Goal: Information Seeking & Learning: Learn about a topic

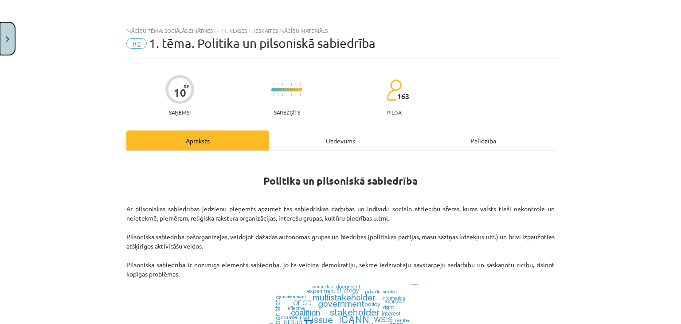
click at [14, 40] on button "Close" at bounding box center [7, 38] width 15 height 33
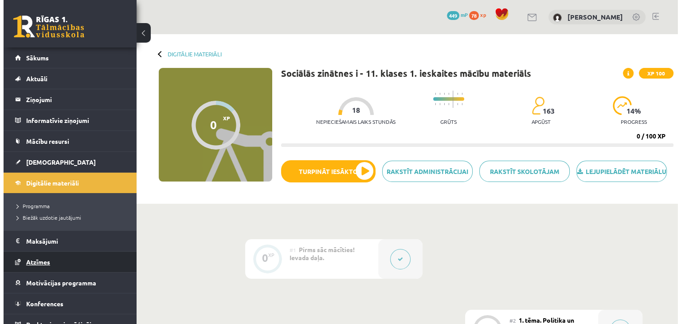
scroll to position [10, 0]
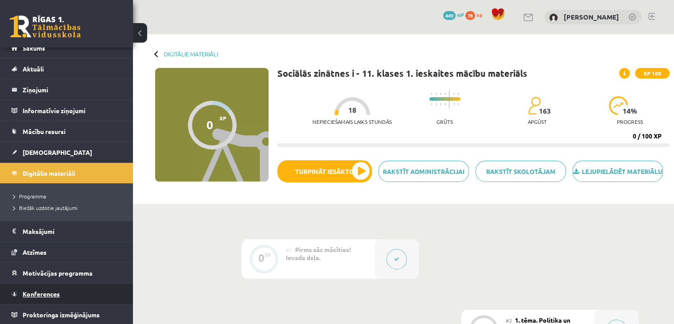
click at [82, 291] on link "Konferences" at bounding box center [67, 293] width 110 height 20
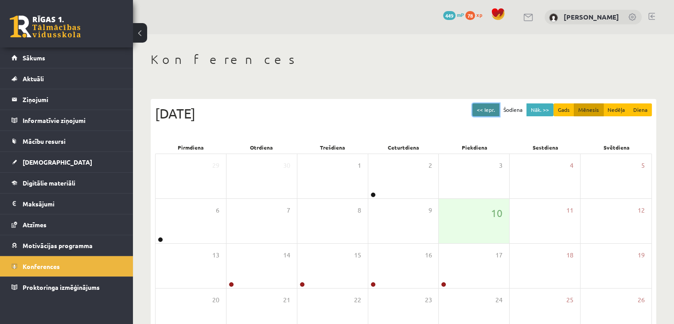
click at [496, 106] on button "<< Iepr." at bounding box center [486, 109] width 27 height 13
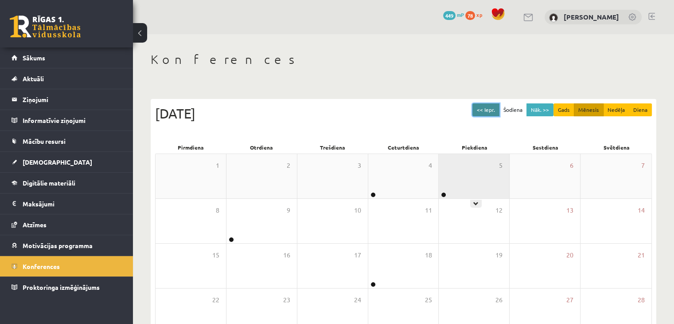
scroll to position [44, 0]
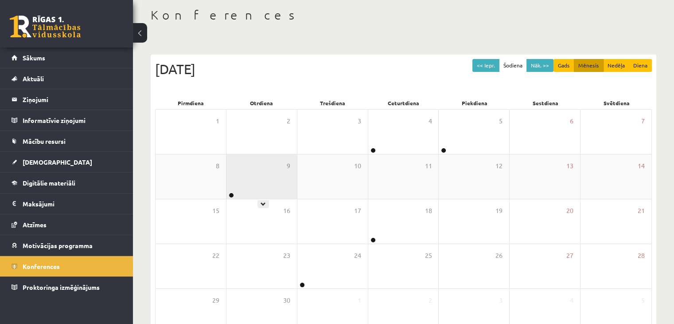
click at [291, 176] on div "9" at bounding box center [262, 176] width 70 height 44
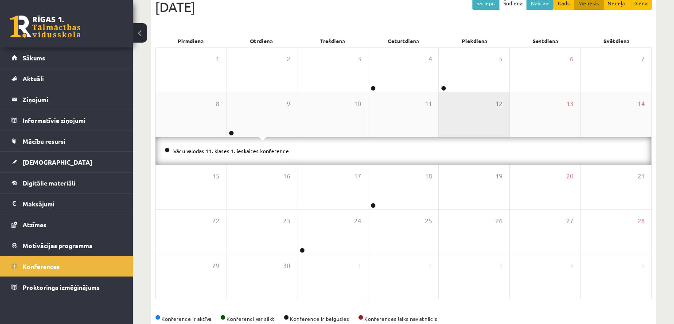
scroll to position [127, 0]
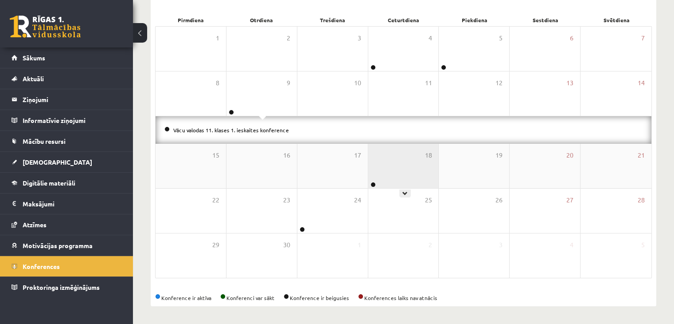
click at [397, 162] on div "18" at bounding box center [403, 166] width 70 height 44
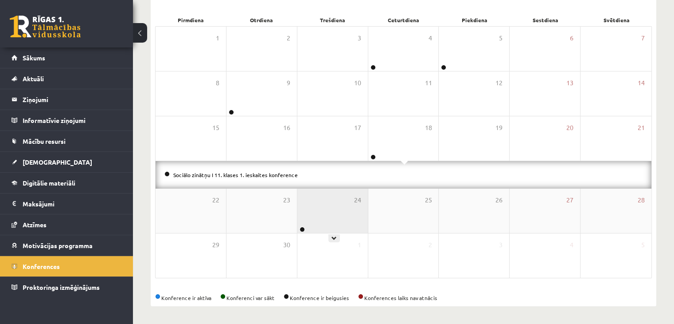
click at [326, 214] on div "24" at bounding box center [332, 210] width 70 height 44
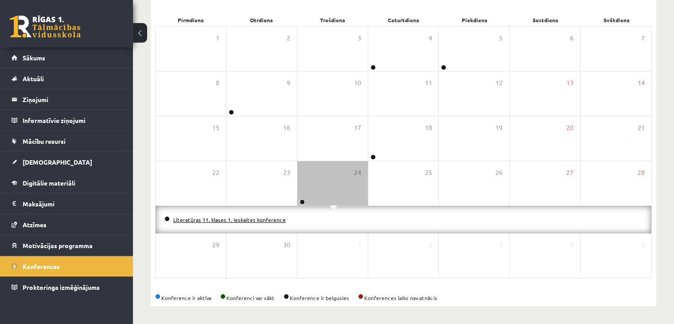
click at [227, 217] on link "Literatūras 11. klases 1. ieskaites konference" at bounding box center [229, 219] width 113 height 7
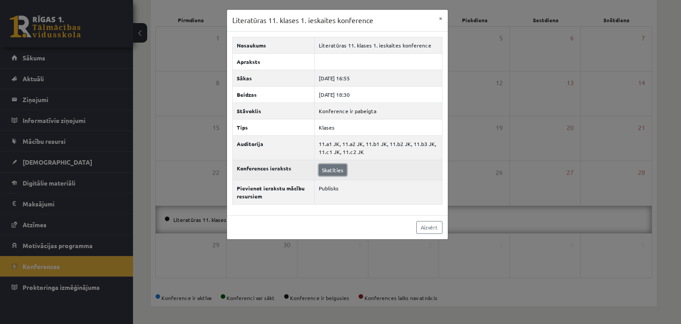
click at [335, 169] on link "Skatīties" at bounding box center [333, 170] width 28 height 12
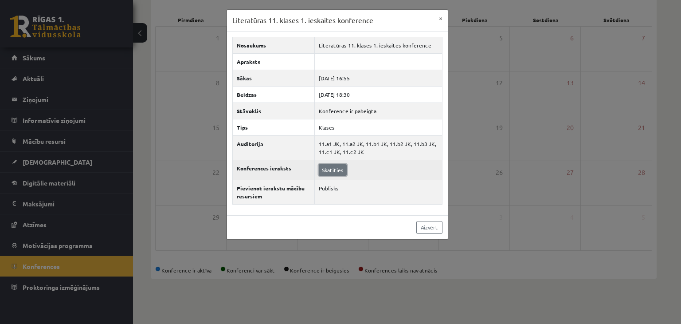
scroll to position [99, 0]
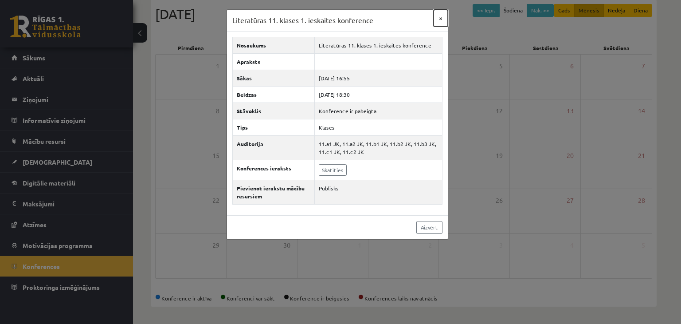
click at [438, 17] on button "×" at bounding box center [441, 18] width 14 height 17
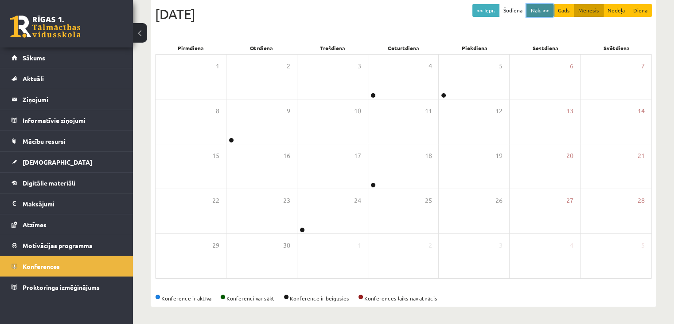
click at [540, 11] on button "Nāk. >>" at bounding box center [540, 10] width 27 height 13
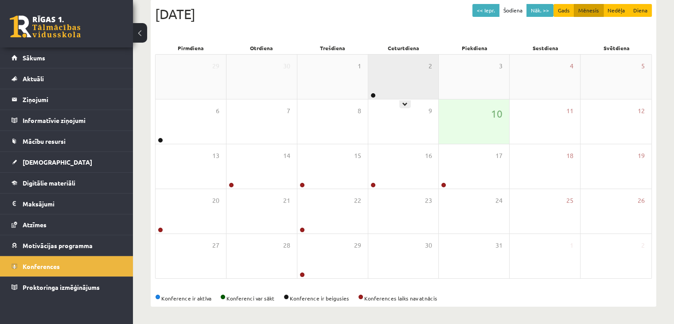
click at [383, 65] on div "2" at bounding box center [403, 77] width 70 height 44
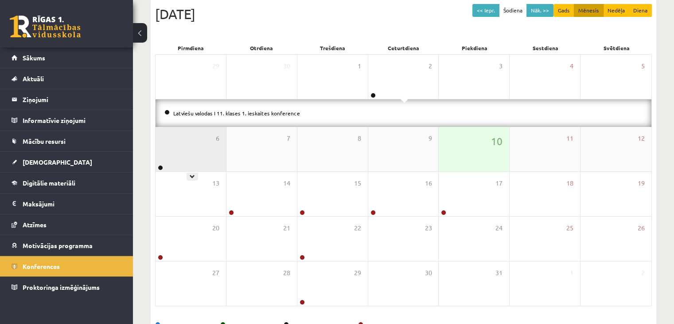
click at [176, 142] on div "6" at bounding box center [191, 149] width 70 height 44
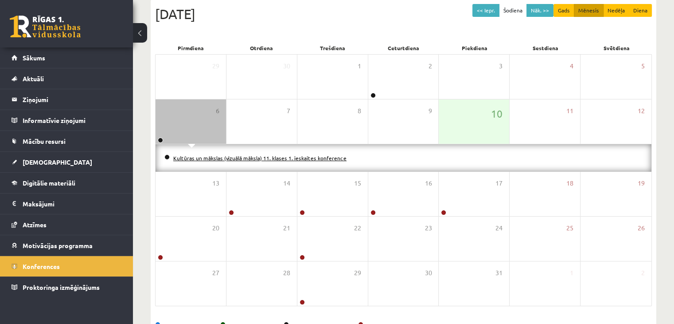
click at [287, 156] on link "Kultūras un mākslas (vizuālā māksla) 11. klases 1. ieskaites konference" at bounding box center [259, 157] width 173 height 7
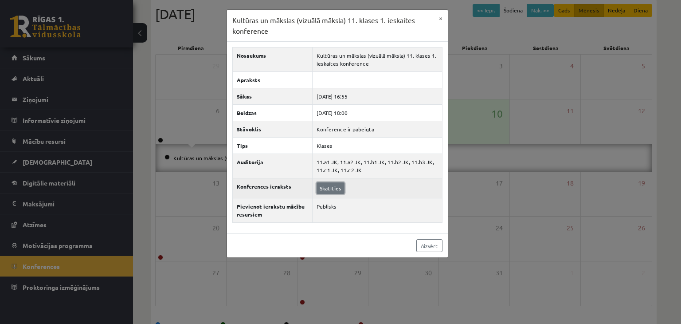
click at [330, 187] on link "Skatīties" at bounding box center [331, 188] width 28 height 12
